Goal: Task Accomplishment & Management: Complete application form

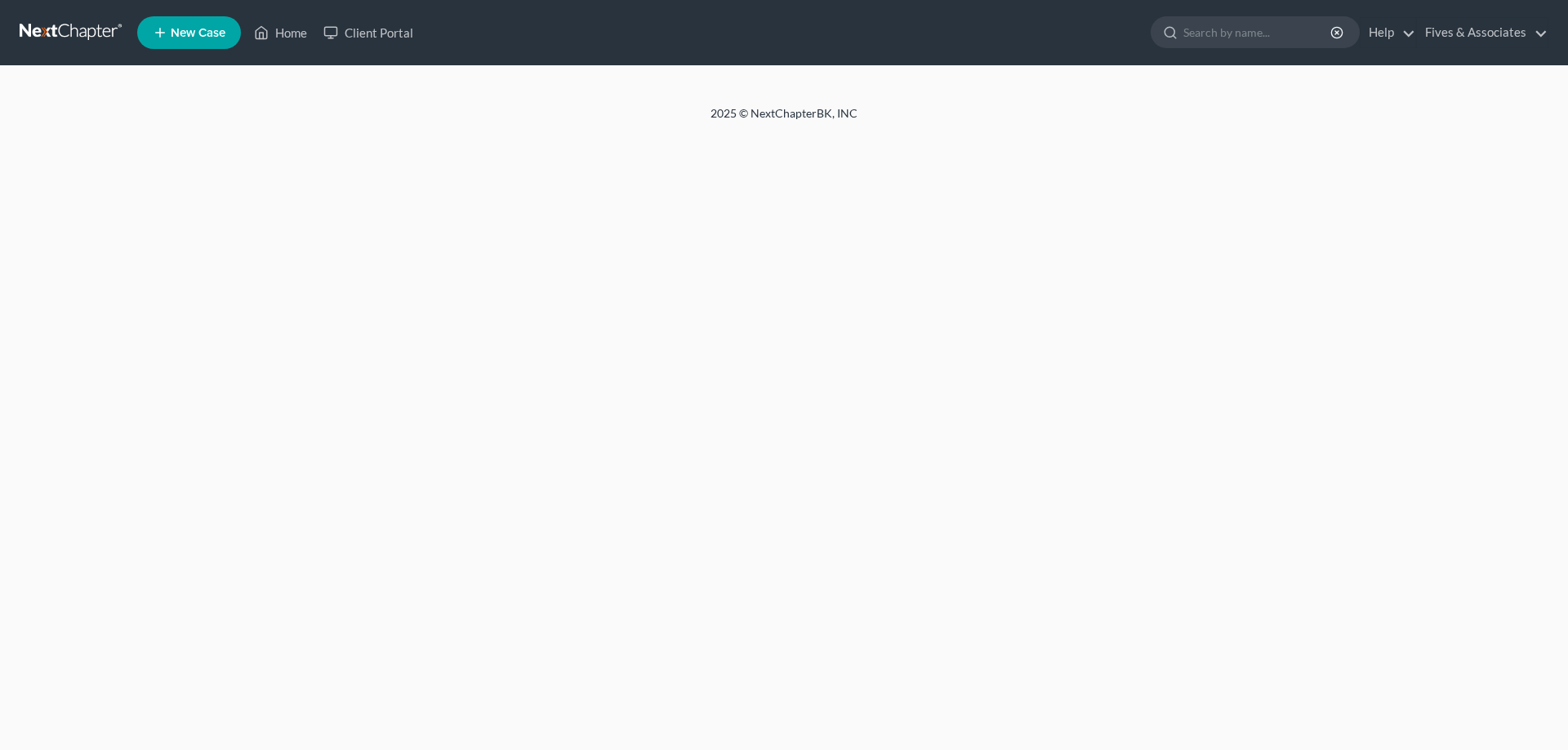
select select "0"
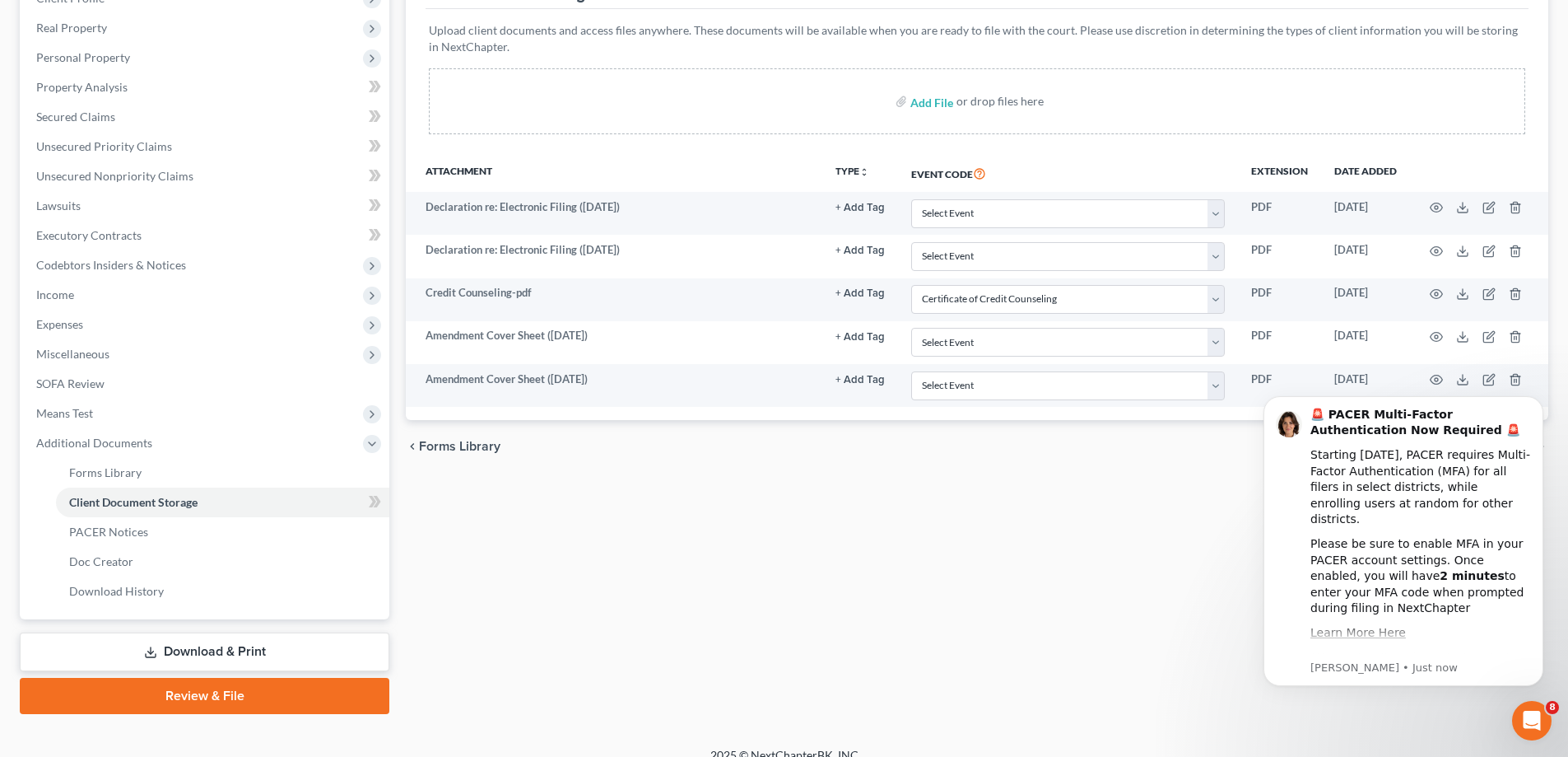
click html "🚨 PACER Multi-Factor Authentication Now Required 🚨 Starting [DATE], PACER requi…"
click at [116, 475] on span "Forms Library" at bounding box center [105, 472] width 72 height 14
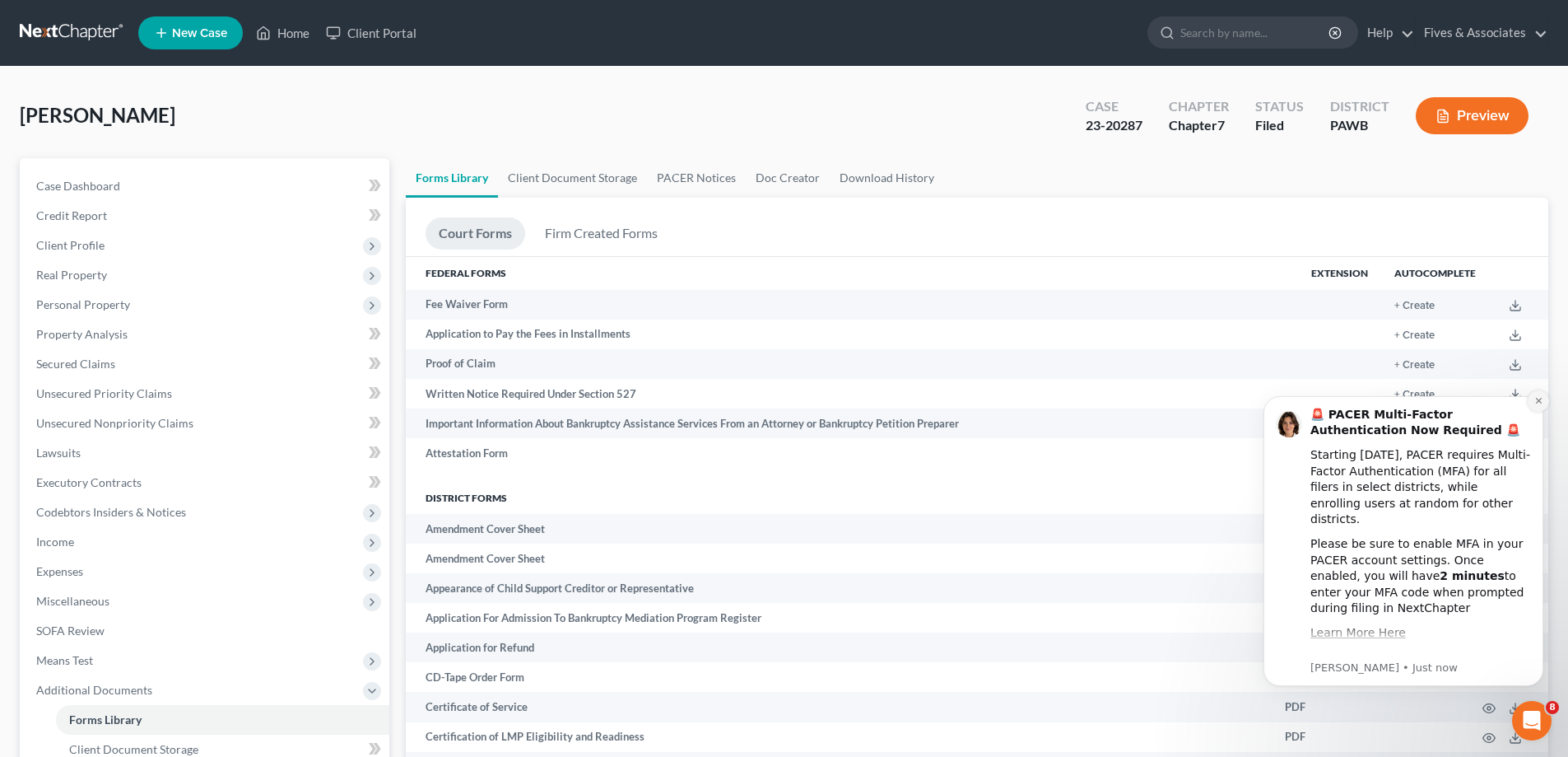
click at [1538, 402] on icon "Dismiss notification" at bounding box center [1538, 401] width 5 height 5
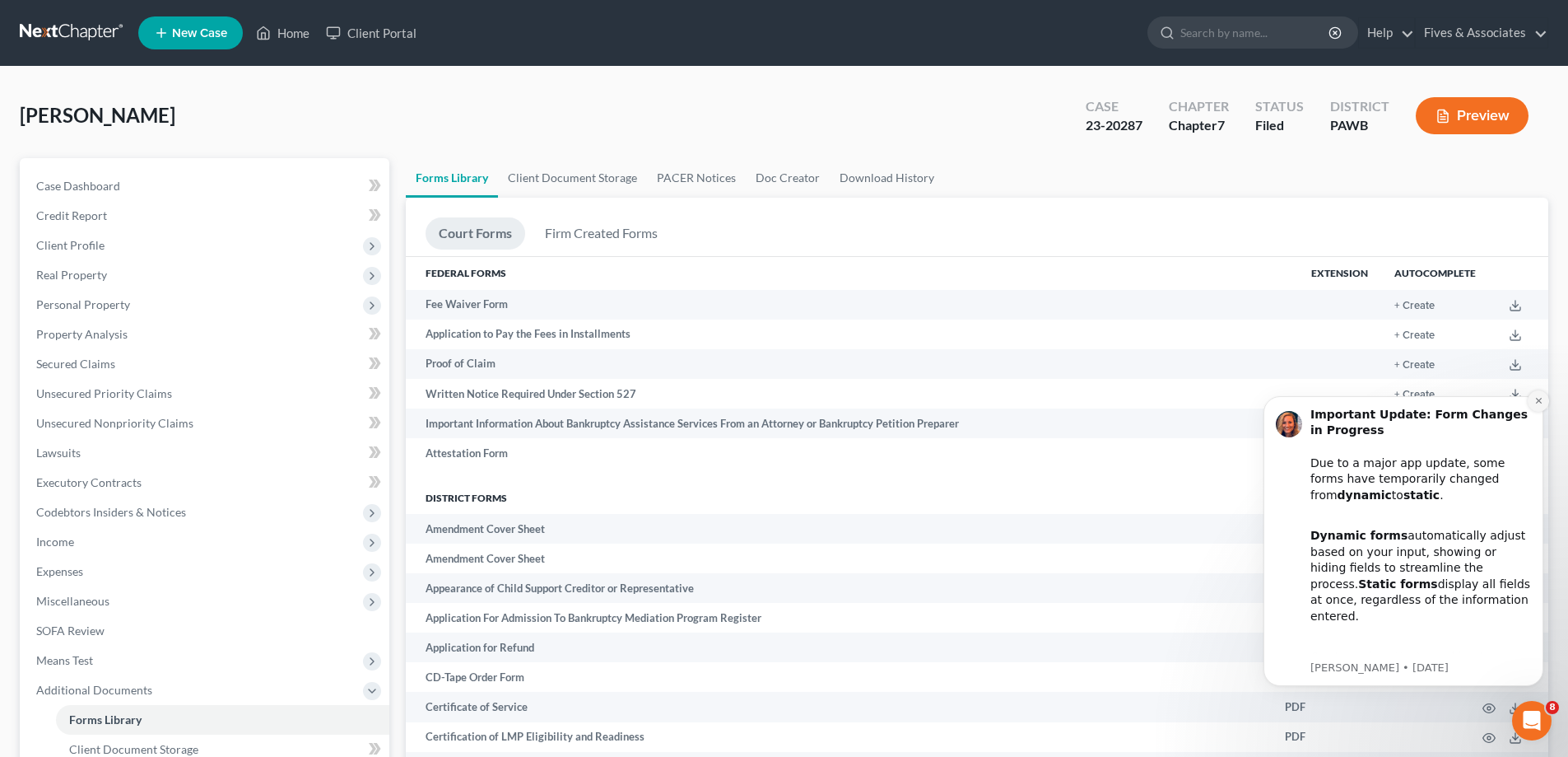
click at [1536, 401] on icon "Dismiss notification" at bounding box center [1539, 401] width 9 height 9
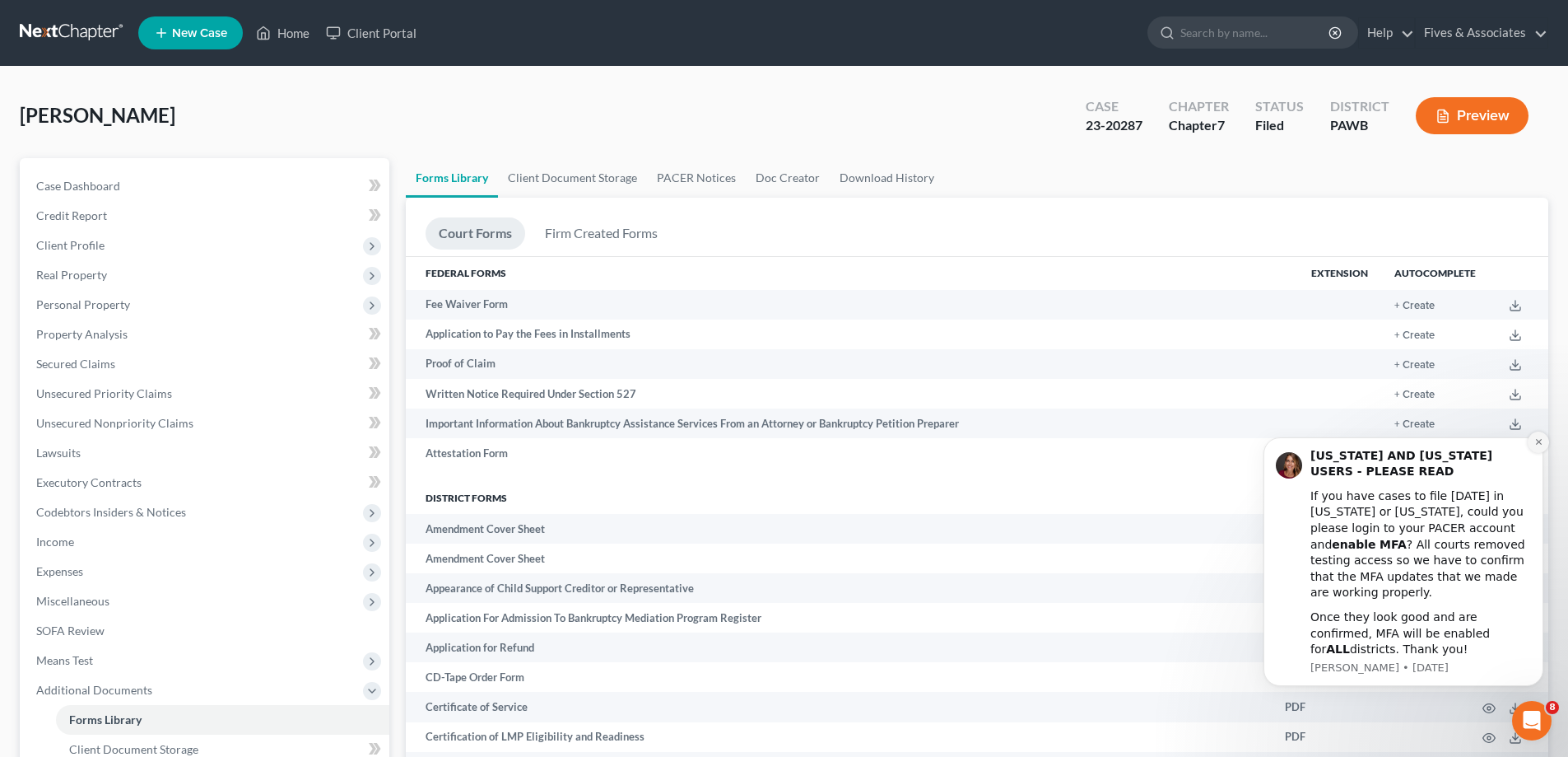
click at [1542, 453] on button "Dismiss notification" at bounding box center [1539, 442] width 22 height 22
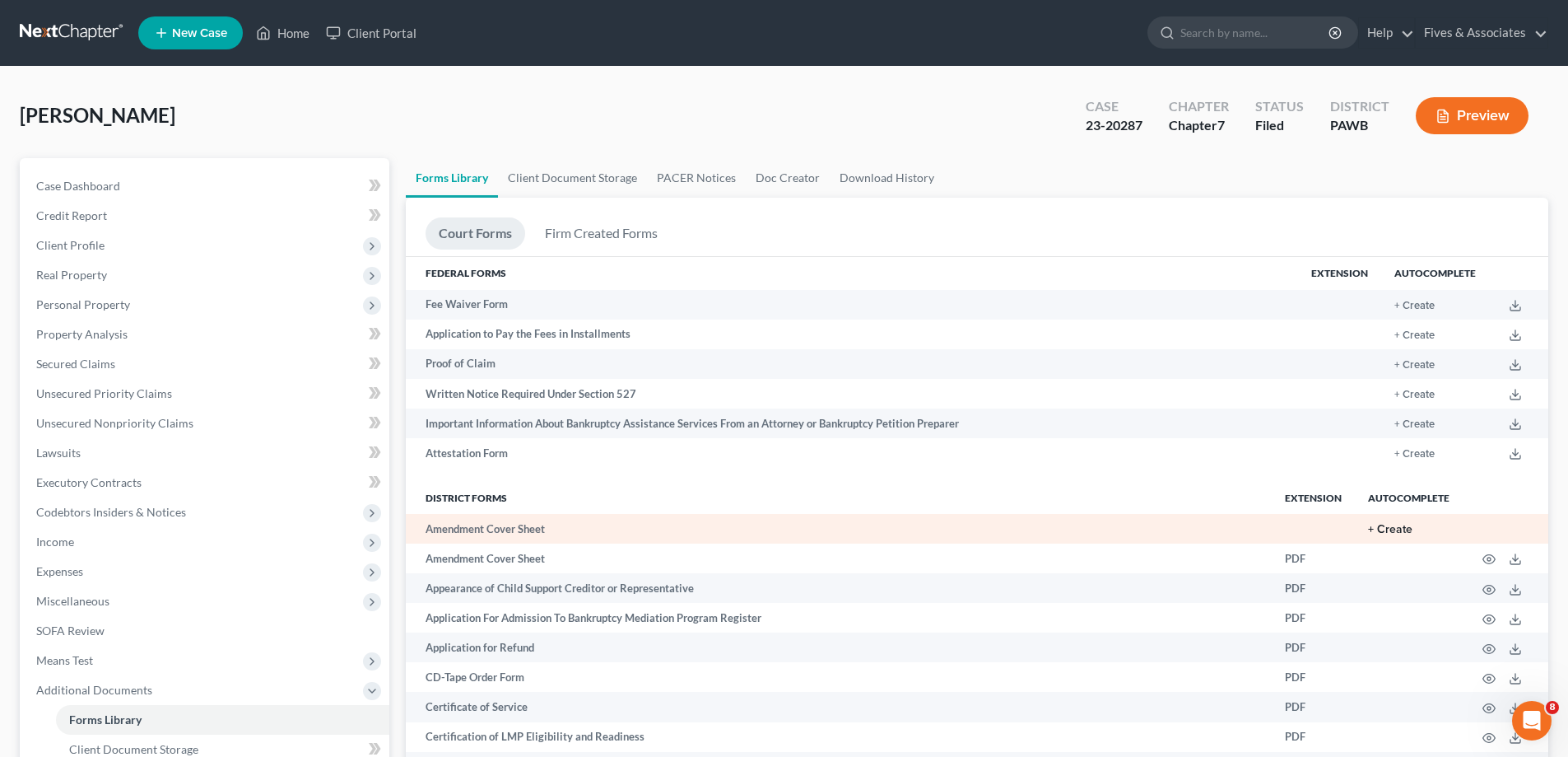
click at [1393, 531] on button "+ Create" at bounding box center [1390, 529] width 44 height 12
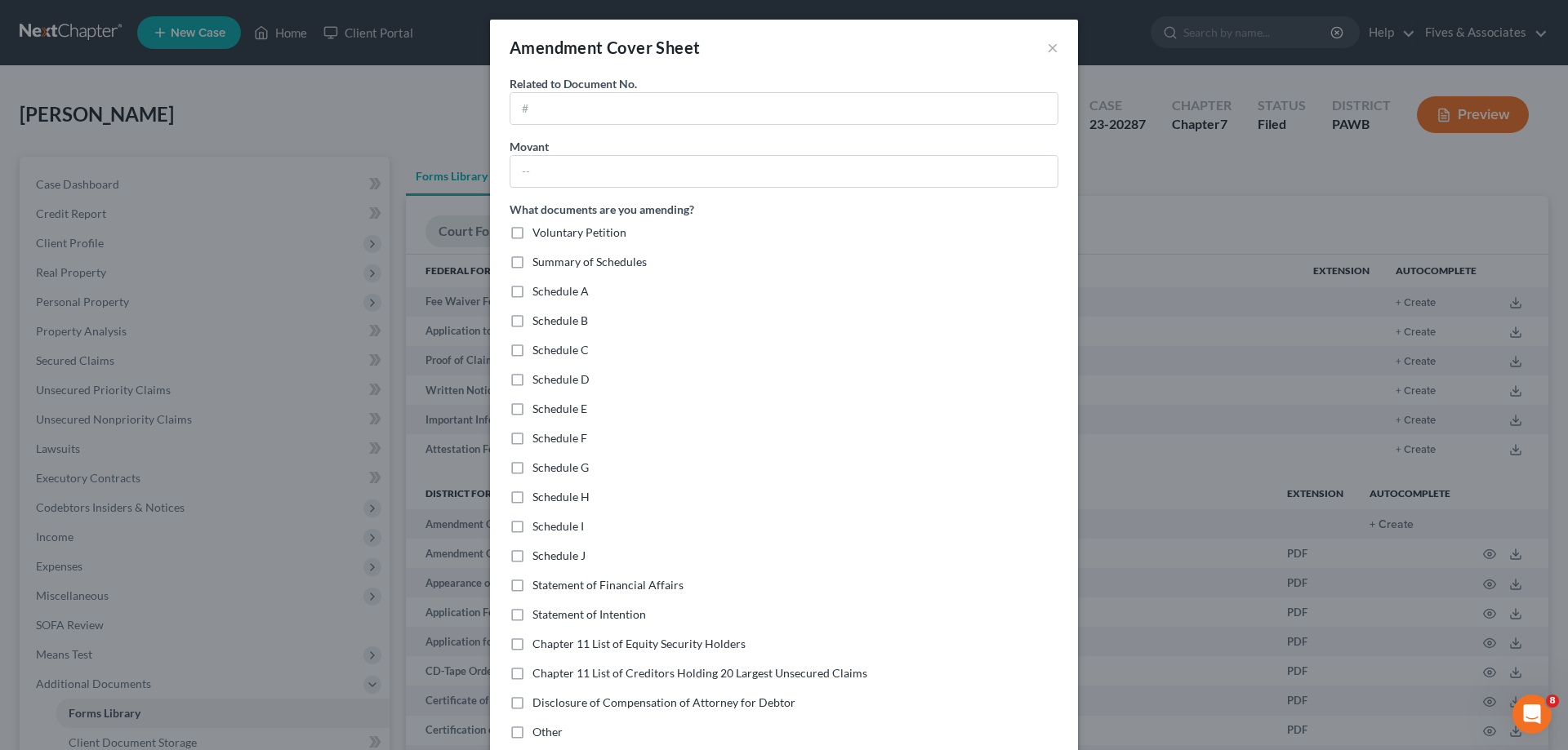
click at [532, 232] on label "Voluntary Petition" at bounding box center [579, 232] width 94 height 16
click at [539, 232] on input "Voluntary Petition" at bounding box center [544, 229] width 11 height 11
checkbox input "true"
click at [532, 319] on label "Schedule B" at bounding box center [560, 321] width 55 height 16
click at [539, 319] on input "Schedule B" at bounding box center [544, 318] width 11 height 11
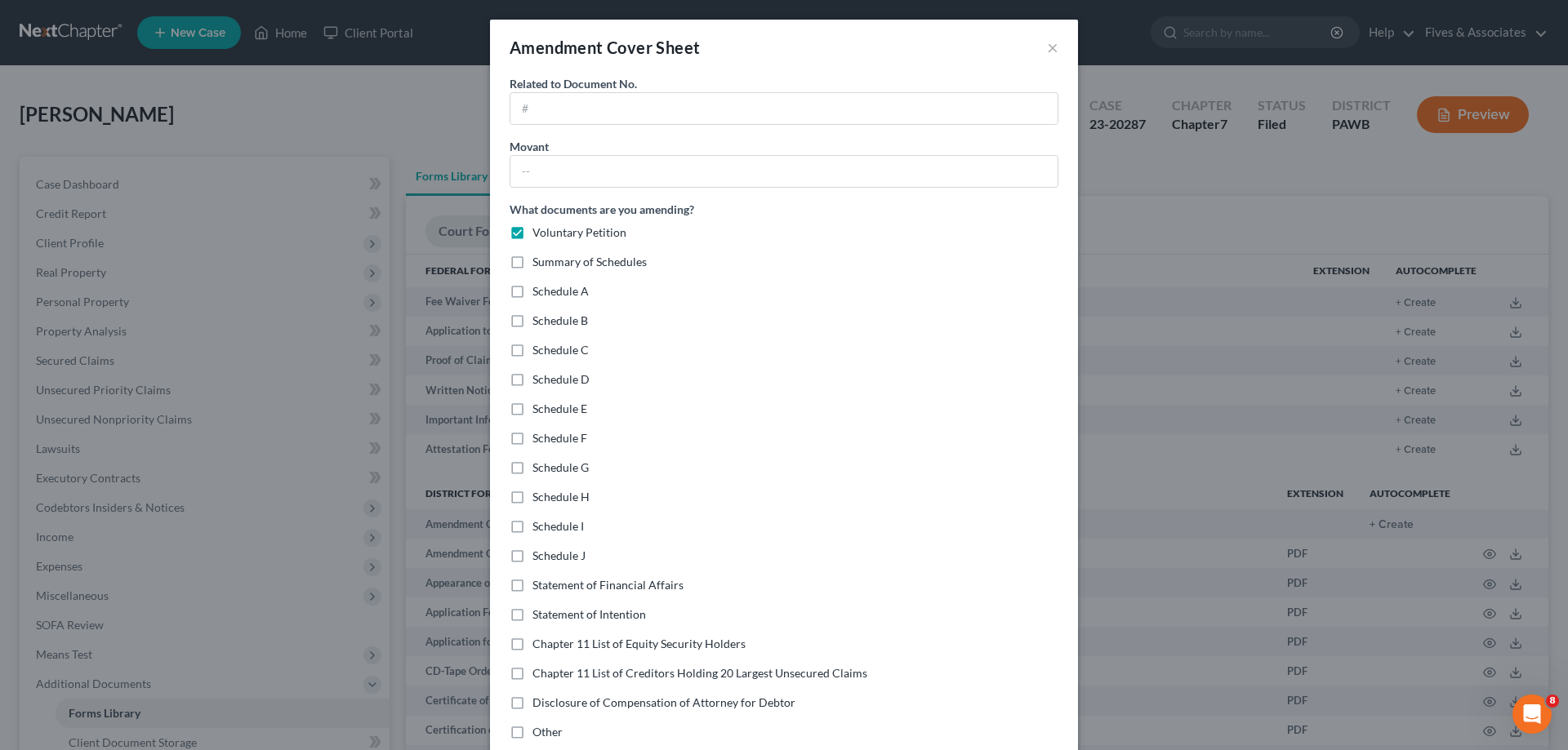
checkbox input "true"
click at [532, 348] on label "Schedule C" at bounding box center [560, 350] width 56 height 16
click at [539, 348] on input "Schedule C" at bounding box center [544, 347] width 11 height 11
checkbox input "true"
click at [1048, 46] on button "×" at bounding box center [1052, 47] width 12 height 20
